Goal: Task Accomplishment & Management: Manage account settings

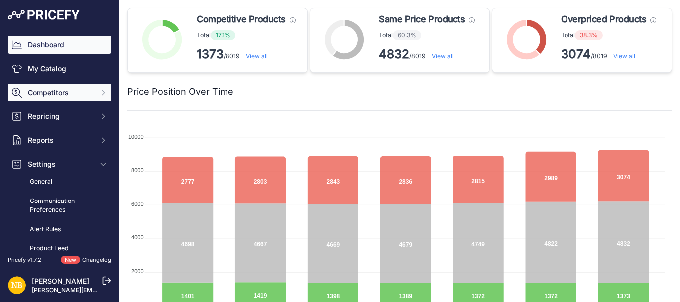
click at [53, 98] on button "Competitors" at bounding box center [59, 93] width 103 height 18
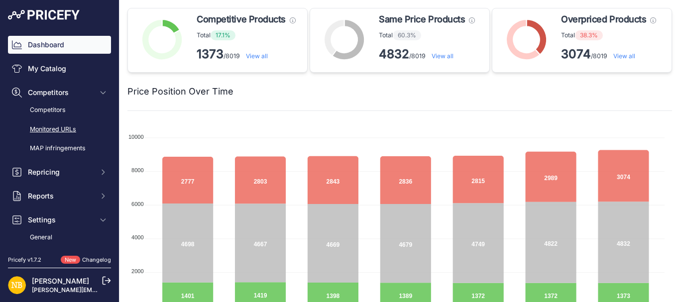
click at [54, 130] on link "Monitored URLs" at bounding box center [59, 129] width 103 height 17
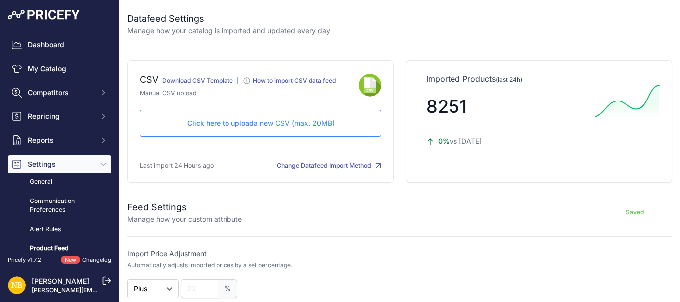
click at [272, 119] on p "Click here to upload a new CSV (max. 20MB)" at bounding box center [260, 123] width 225 height 10
click at [252, 121] on p "Click here to upload a new CSV (max. 20MB)" at bounding box center [260, 123] width 225 height 10
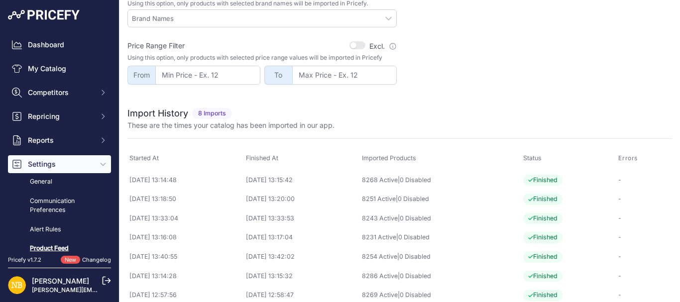
scroll to position [367, 0]
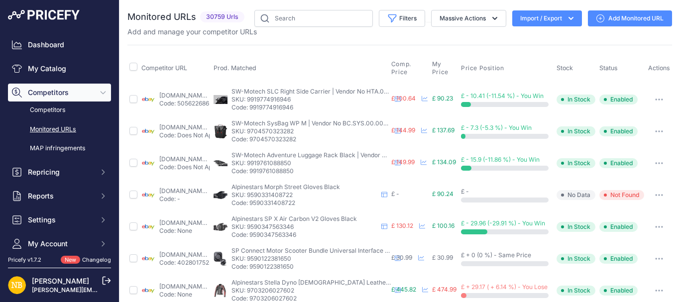
click at [542, 20] on button "Import / Export" at bounding box center [547, 18] width 70 height 16
click at [528, 34] on div "Import" at bounding box center [546, 39] width 80 height 18
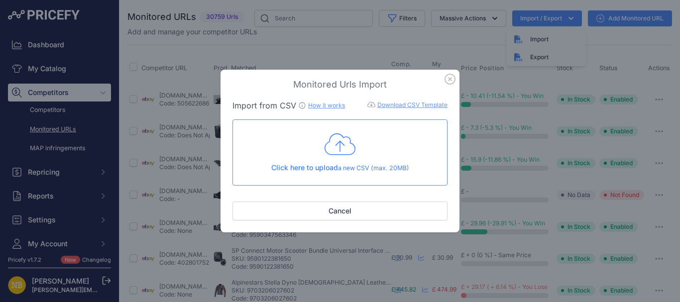
click at [306, 150] on div "Click here to upload a new CSV (max. 20MB)" at bounding box center [340, 152] width 198 height 41
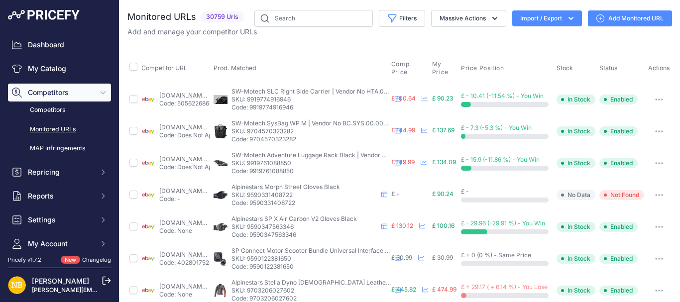
click at [534, 24] on button "Import / Export" at bounding box center [547, 18] width 70 height 16
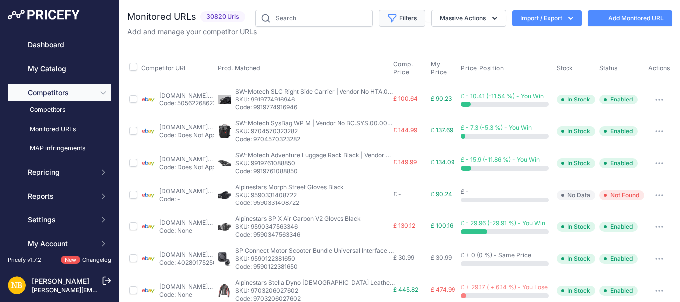
click at [398, 21] on button "Filters" at bounding box center [402, 18] width 46 height 17
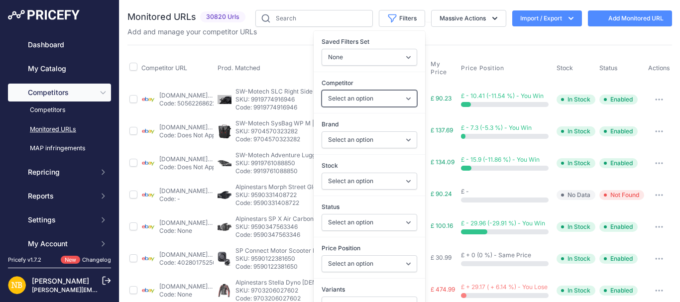
click at [335, 99] on select "Select an option [DOMAIN_NAME] [DOMAIN_NAME] [DOMAIN_NAME] [DOMAIN_NAME] [DOMAI…" at bounding box center [370, 98] width 96 height 17
select select "4342"
click at [322, 90] on select "Select an option [DOMAIN_NAME] [DOMAIN_NAME] [DOMAIN_NAME] [DOMAIN_NAME] [DOMAI…" at bounding box center [370, 98] width 96 height 17
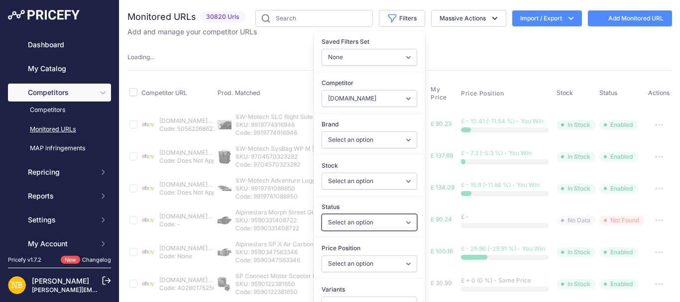
click at [332, 218] on select "Select an option Enabled Disabled In progress Scraping Failed Not Found Missing…" at bounding box center [370, 222] width 96 height 17
select select "2"
click at [322, 214] on select "Select an option Enabled Disabled In progress Scraping Failed Not Found Missing…" at bounding box center [370, 222] width 96 height 17
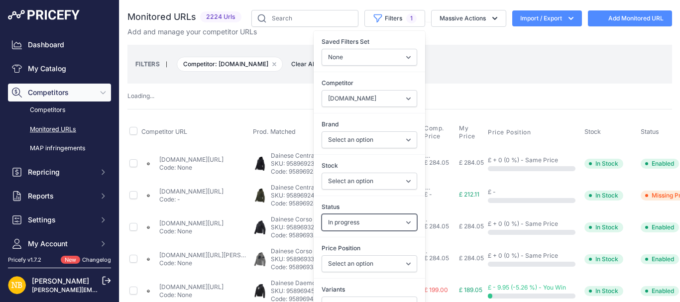
select select "4342"
select select
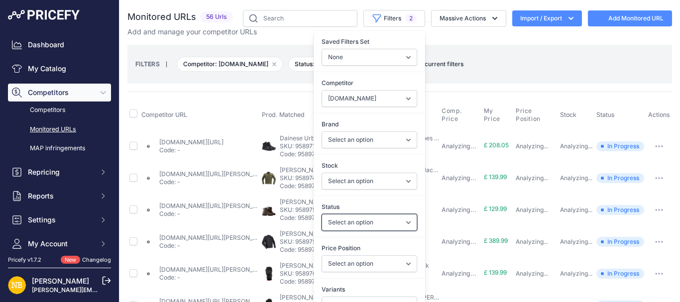
select select "2"
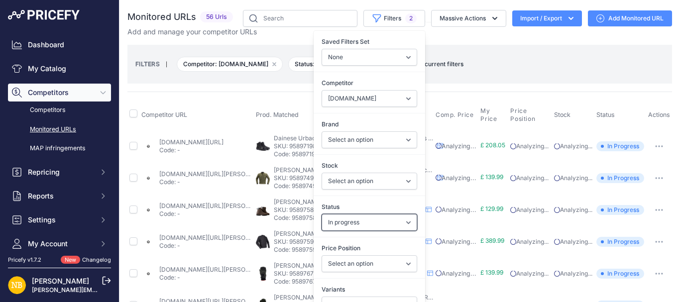
click at [331, 219] on select "Select an option Enabled Disabled In progress Scraping Failed Not Found Missing…" at bounding box center [370, 222] width 96 height 17
click at [352, 110] on div "Competitor Select an option [DOMAIN_NAME] [DOMAIN_NAME] [DOMAIN_NAME] [DOMAIN_N…" at bounding box center [370, 92] width 112 height 37
click at [348, 102] on select "Select an option [DOMAIN_NAME] [DOMAIN_NAME] [DOMAIN_NAME] [DOMAIN_NAME] [DOMAI…" at bounding box center [370, 98] width 96 height 17
select select "4343"
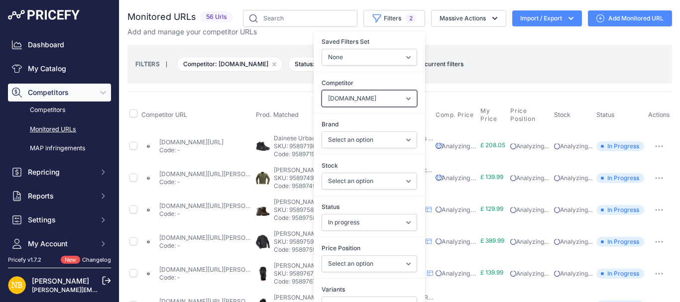
click at [322, 90] on select "Select an option [DOMAIN_NAME] [DOMAIN_NAME] [DOMAIN_NAME] [DOMAIN_NAME] [DOMAI…" at bounding box center [370, 98] width 96 height 17
